Goal: Task Accomplishment & Management: Manage account settings

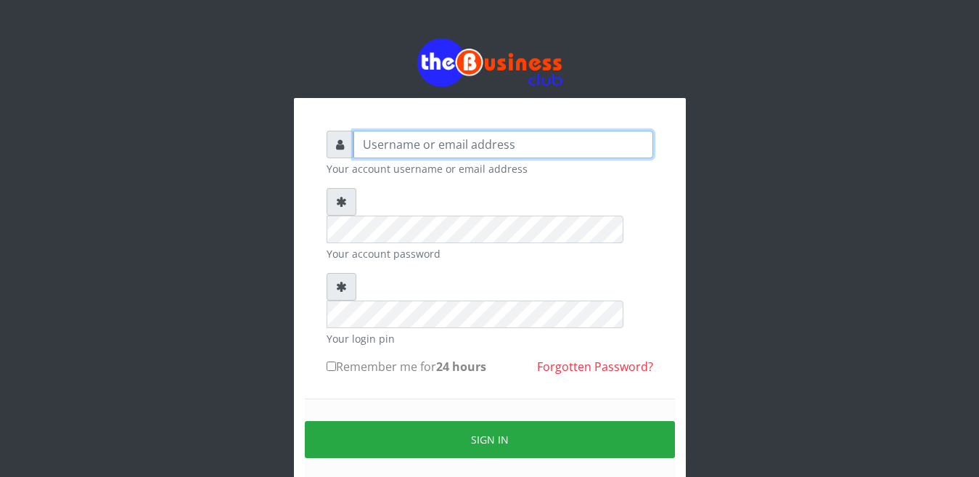
click at [382, 142] on input "text" at bounding box center [504, 145] width 300 height 28
type input "[EMAIL_ADDRESS][DOMAIN_NAME]"
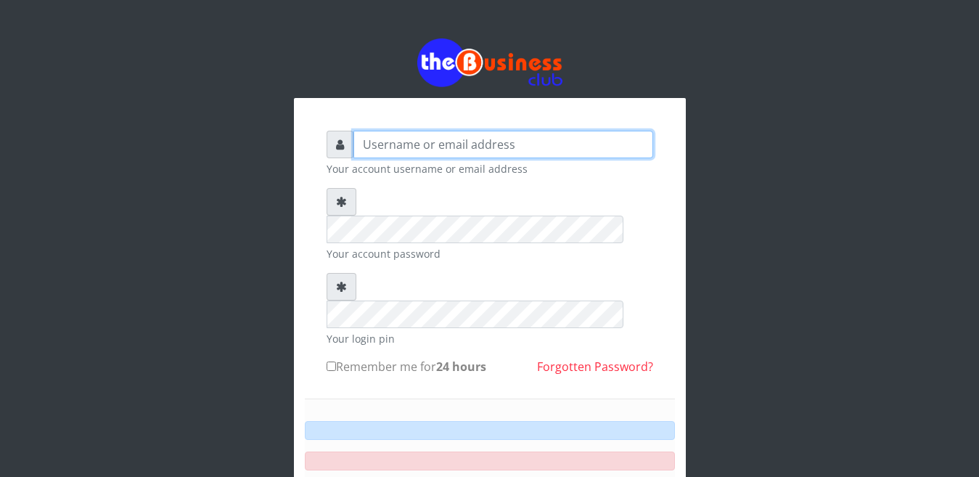
click at [381, 136] on input "text" at bounding box center [504, 145] width 300 height 28
type input "[EMAIL_ADDRESS][DOMAIN_NAME]"
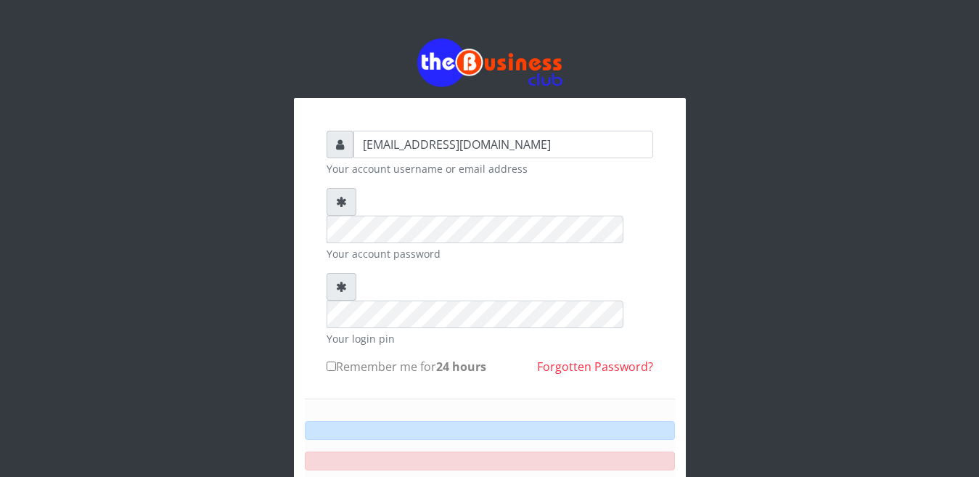
click at [337, 358] on label "Remember me for 24 hours" at bounding box center [407, 366] width 160 height 17
click at [336, 362] on input "Remember me for 24 hours" at bounding box center [331, 366] width 9 height 9
checkbox input "true"
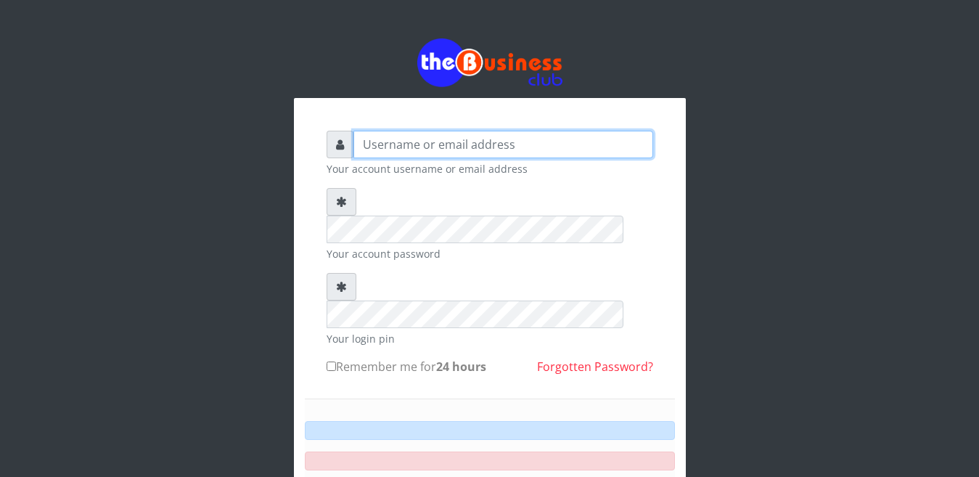
click at [364, 131] on input "text" at bounding box center [504, 145] width 300 height 28
type input "[EMAIL_ADDRESS][DOMAIN_NAME]"
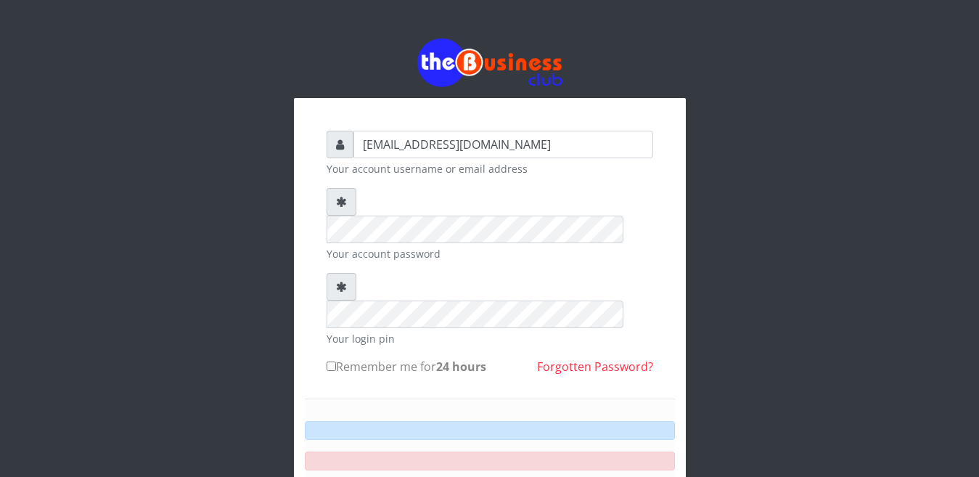
click at [331, 362] on input "Remember me for 24 hours" at bounding box center [331, 366] width 9 height 9
checkbox input "true"
